Goal: Contribute content

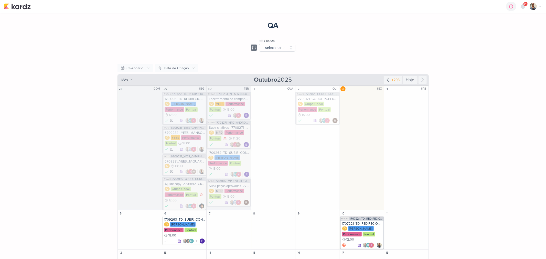
scroll to position [19, 0]
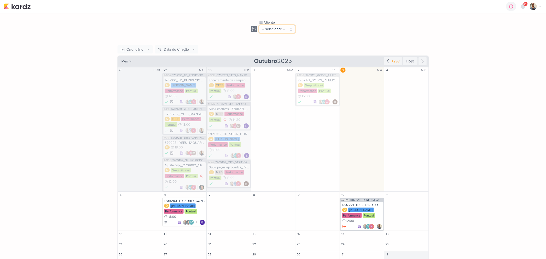
click at [283, 32] on button "-- selecionar --" at bounding box center [277, 29] width 36 height 8
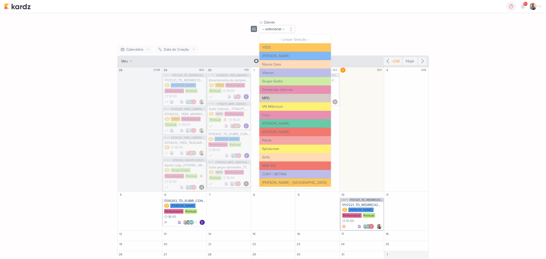
click at [272, 94] on button "MPD" at bounding box center [295, 98] width 72 height 8
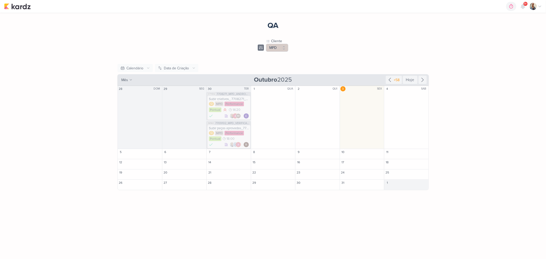
scroll to position [0, 0]
click at [391, 80] on icon at bounding box center [390, 80] width 6 height 6
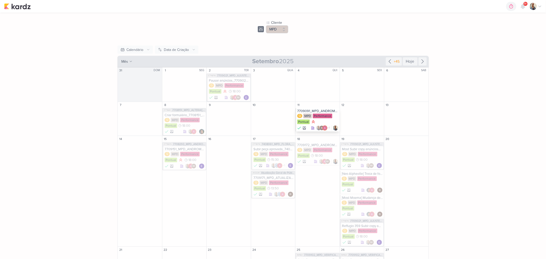
scroll to position [28, 0]
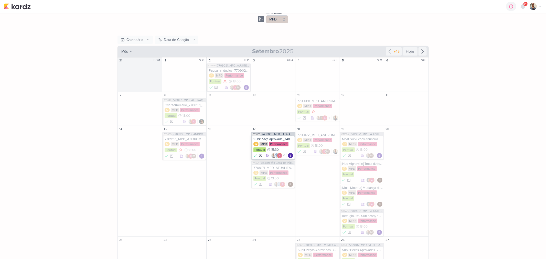
click at [276, 139] on div "Subir peça aprovada_7408061_MPD_FLORÁ_CRIAÇÃO_PEÇAS_EVOLUÇÃO_DE_OBRA" at bounding box center [274, 139] width 40 height 4
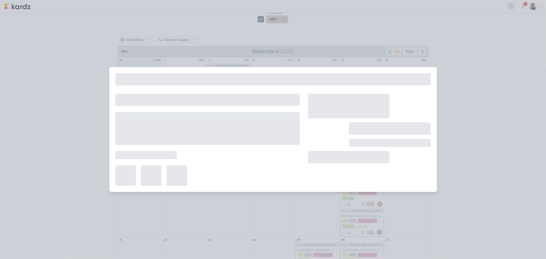
click at [236, 212] on div at bounding box center [273, 129] width 546 height 259
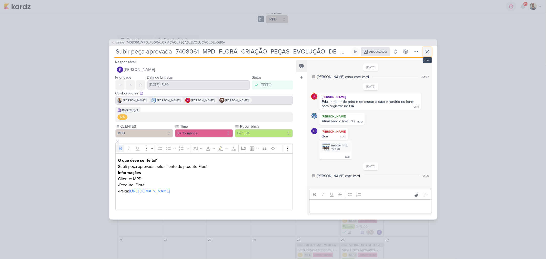
click at [430, 55] on button at bounding box center [427, 51] width 9 height 9
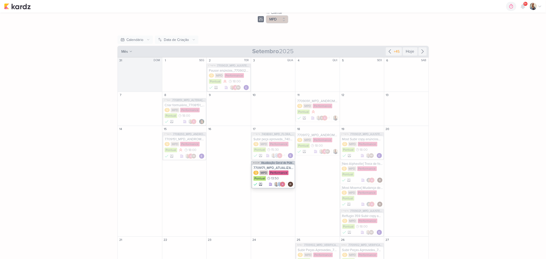
click at [286, 179] on div "Q MPD Performance Pontual 13:50" at bounding box center [274, 176] width 40 height 11
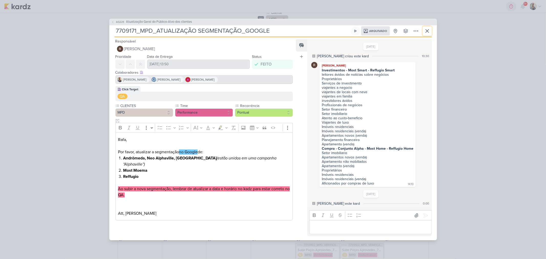
drag, startPoint x: 427, startPoint y: 27, endPoint x: 403, endPoint y: 150, distance: 125.3
click at [403, 149] on div "AG226 Atualização Geral do Público-Alvo dos clientes 7709171_MPD_ATUALIZAÇÃO SE…" at bounding box center [273, 130] width 328 height 222
drag, startPoint x: 388, startPoint y: 150, endPoint x: 416, endPoint y: 151, distance: 27.9
click at [416, 151] on div "[PERSON_NAME] Investimentos - Most Smart - Reffugio Smart leitores ávidos de no…" at bounding box center [370, 124] width 119 height 125
click at [429, 26] on button at bounding box center [427, 30] width 9 height 9
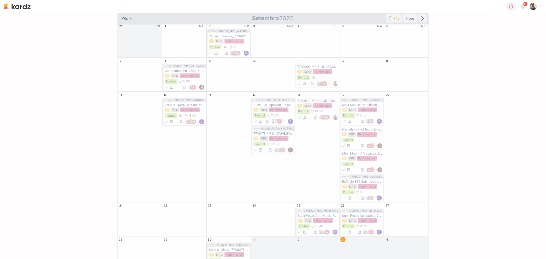
scroll to position [106, 0]
